Goal: Task Accomplishment & Management: Complete application form

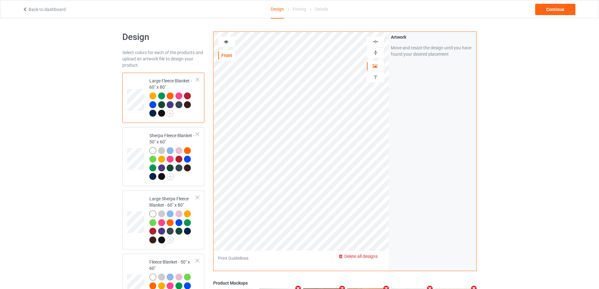
click at [378, 254] on div "Delete all designs" at bounding box center [358, 256] width 52 height 6
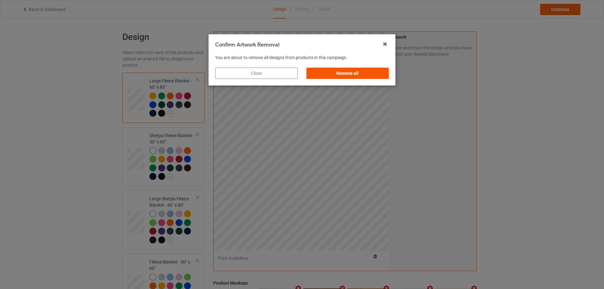
click at [338, 75] on div "Remove all" at bounding box center [347, 73] width 82 height 11
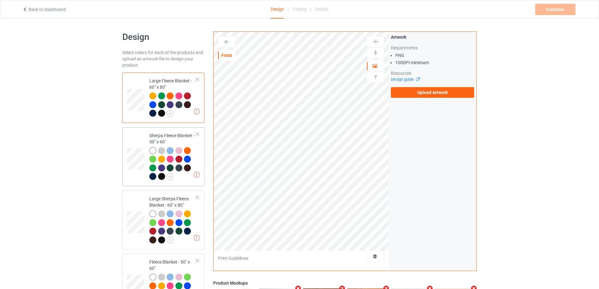
click at [153, 151] on div at bounding box center [152, 150] width 7 height 7
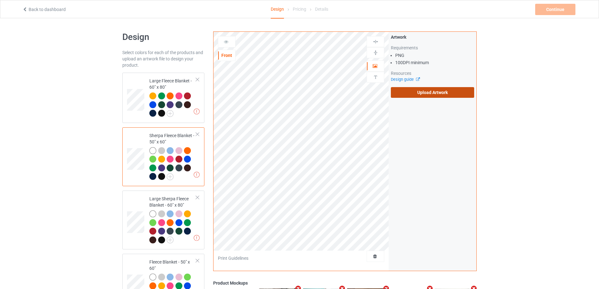
click at [415, 94] on label "Upload Artwork" at bounding box center [432, 92] width 83 height 11
click at [0, 0] on input "Upload Artwork" at bounding box center [0, 0] width 0 height 0
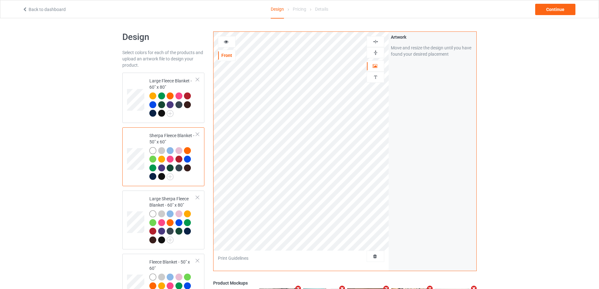
click at [376, 51] on img at bounding box center [376, 53] width 6 height 6
click at [375, 44] on img at bounding box center [376, 42] width 6 height 6
click at [373, 55] on img at bounding box center [376, 53] width 6 height 6
click at [377, 42] on img at bounding box center [376, 42] width 6 height 6
click at [374, 44] on img at bounding box center [376, 42] width 6 height 6
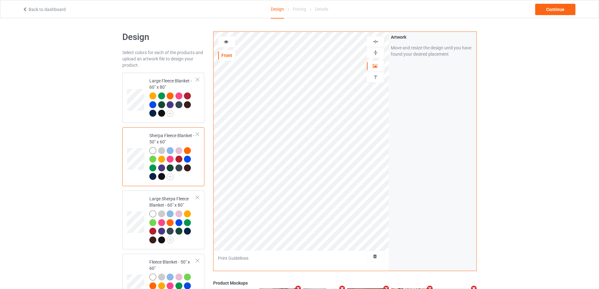
click at [374, 44] on img at bounding box center [376, 42] width 6 height 6
click at [152, 95] on div at bounding box center [152, 95] width 7 height 7
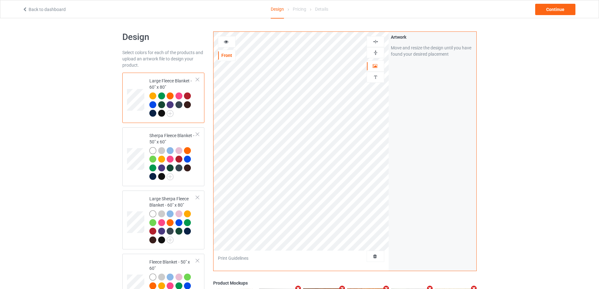
click at [371, 49] on div at bounding box center [376, 52] width 18 height 11
click at [377, 40] on img at bounding box center [376, 42] width 6 height 6
click at [378, 53] on img at bounding box center [376, 53] width 6 height 6
click at [373, 56] on div at bounding box center [376, 52] width 18 height 11
click at [376, 42] on img at bounding box center [376, 42] width 6 height 6
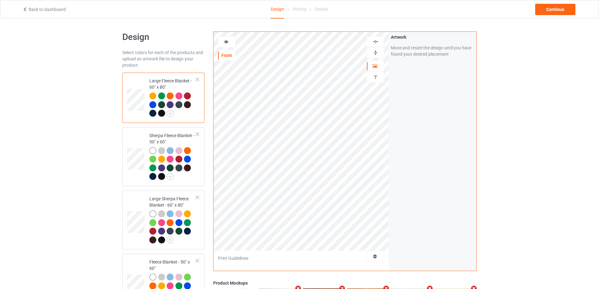
click at [378, 53] on img at bounding box center [376, 53] width 6 height 6
click at [154, 216] on div at bounding box center [152, 213] width 7 height 7
click at [376, 52] on img at bounding box center [376, 53] width 6 height 6
click at [377, 38] on div at bounding box center [376, 41] width 18 height 11
click at [377, 44] on img at bounding box center [376, 42] width 6 height 6
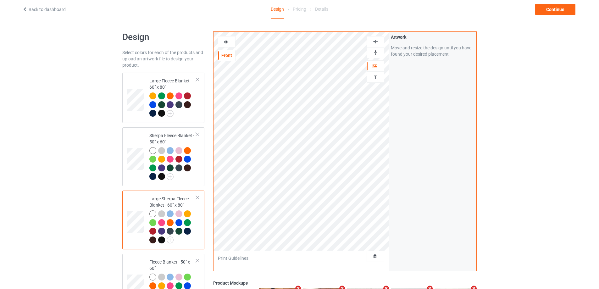
click at [377, 53] on img at bounding box center [376, 53] width 6 height 6
click at [375, 43] on img at bounding box center [376, 42] width 6 height 6
click at [372, 54] on div at bounding box center [375, 53] width 17 height 6
click at [374, 44] on img at bounding box center [376, 42] width 6 height 6
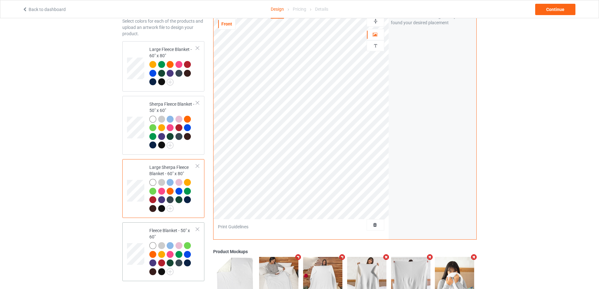
click at [154, 245] on div at bounding box center [152, 245] width 7 height 7
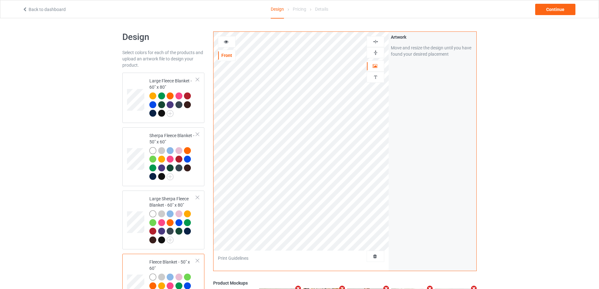
click at [377, 50] on img at bounding box center [376, 53] width 6 height 6
click at [375, 41] on img at bounding box center [376, 42] width 6 height 6
click at [373, 38] on div at bounding box center [376, 41] width 18 height 11
click at [376, 40] on img at bounding box center [376, 42] width 6 height 6
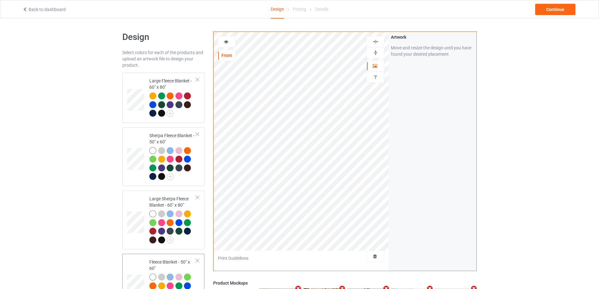
click at [376, 40] on img at bounding box center [376, 42] width 6 height 6
click at [375, 43] on img at bounding box center [376, 42] width 6 height 6
click at [551, 10] on div "Continue" at bounding box center [555, 9] width 40 height 11
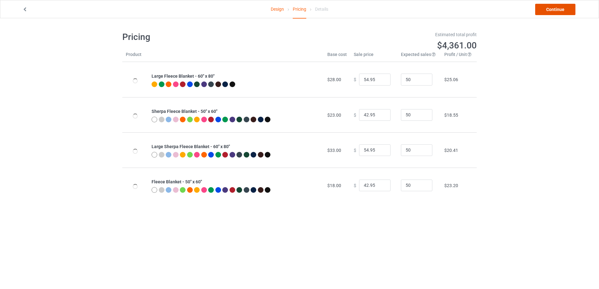
click at [551, 12] on link "Continue" at bounding box center [555, 9] width 40 height 11
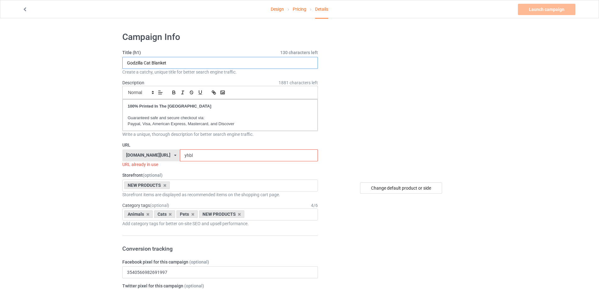
click at [210, 60] on input "Godzilla Cat Blanket" at bounding box center [220, 63] width 196 height 12
paste input "An Orange Cat Reaches For The Starry Sky"
type input "An Orange Cat Reaches For The Starry Sky"
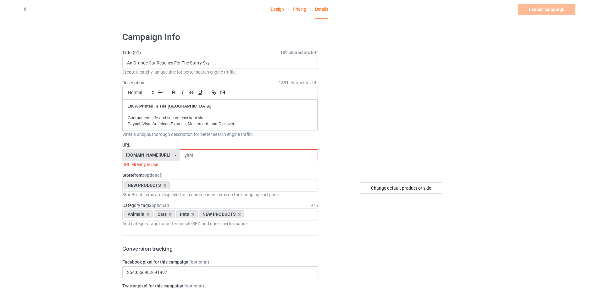
click at [217, 159] on input "yhbl" at bounding box center [249, 155] width 138 height 12
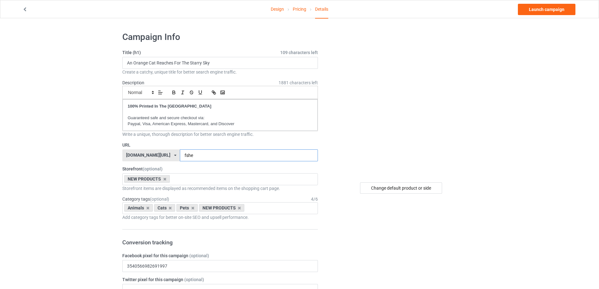
type input "fshe"
click at [550, 10] on link "Launch campaign" at bounding box center [547, 9] width 58 height 11
